Goal: Task Accomplishment & Management: Manage account settings

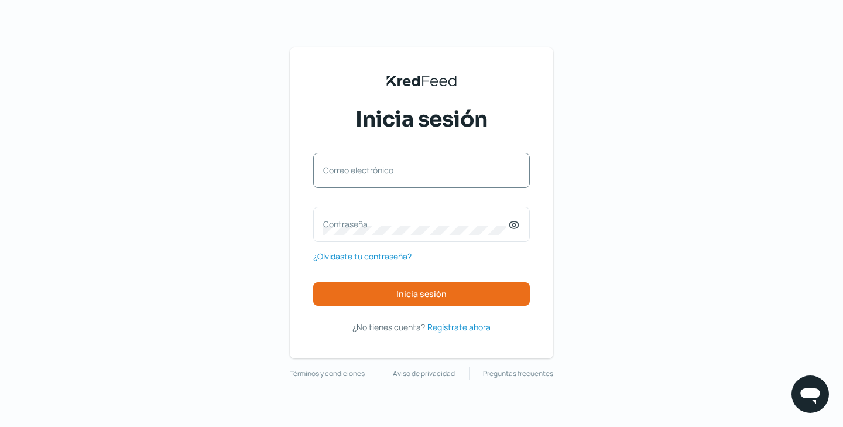
click at [340, 162] on div "Correo electrónico" at bounding box center [421, 170] width 217 height 35
click at [360, 177] on input "Correo electrónico" at bounding box center [421, 176] width 197 height 11
type input "[PERSON_NAME][EMAIL_ADDRESS][DOMAIN_NAME]"
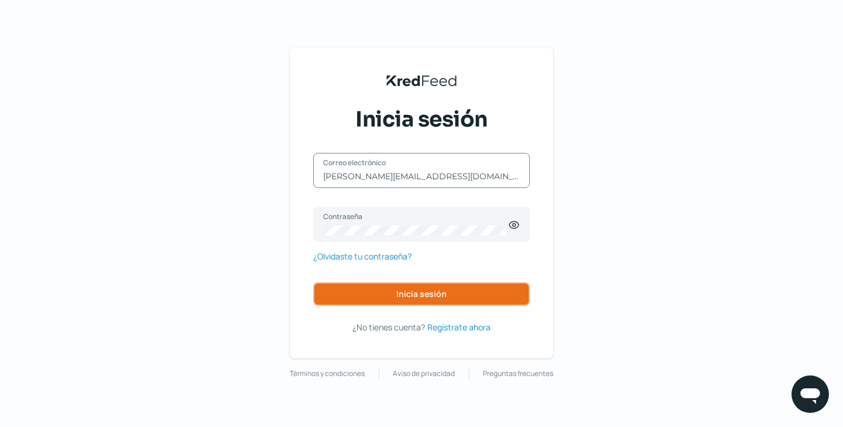
click at [417, 286] on button "Inicia sesión" at bounding box center [421, 293] width 217 height 23
click at [417, 290] on span "Inicia sesión" at bounding box center [421, 294] width 50 height 8
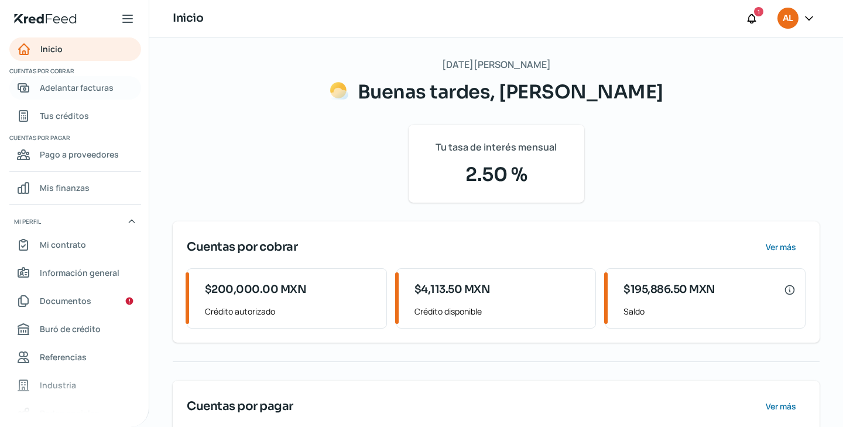
click at [56, 84] on span "Adelantar facturas" at bounding box center [77, 87] width 74 height 15
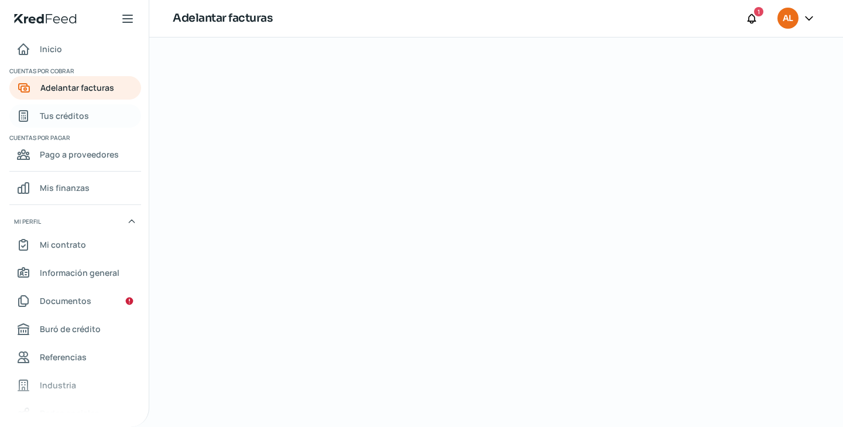
click at [104, 119] on link "Tus créditos" at bounding box center [75, 115] width 132 height 23
